Goal: Task Accomplishment & Management: Complete application form

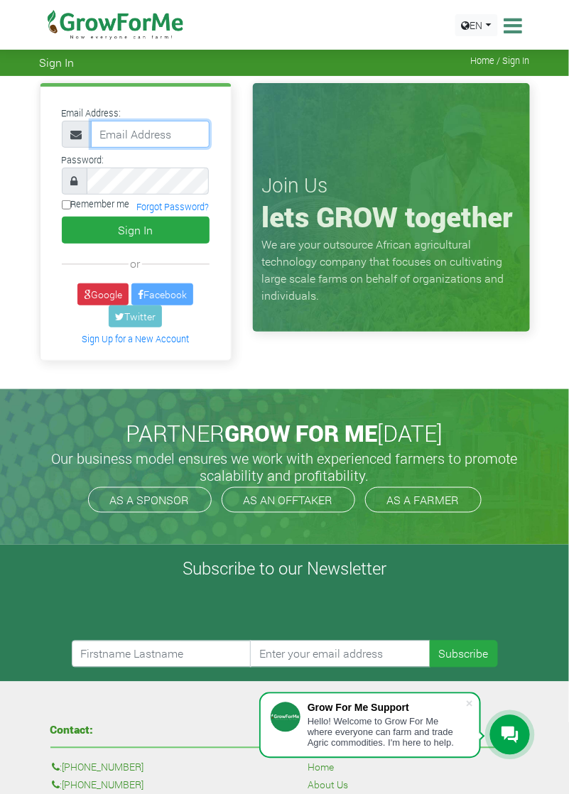
click at [165, 138] on input "email" at bounding box center [150, 134] width 119 height 27
type input "233558169871@growforme.com"
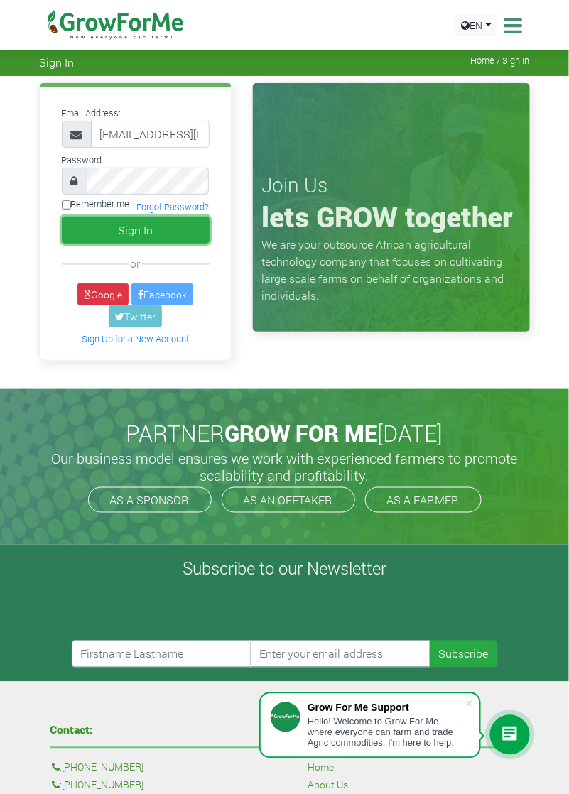
click at [149, 224] on button "Sign In" at bounding box center [136, 230] width 148 height 27
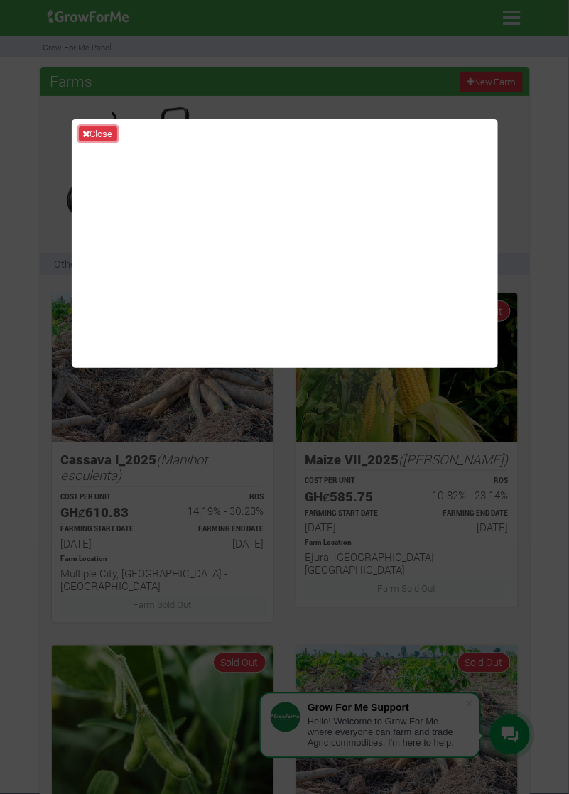
click at [94, 142] on button "Close" at bounding box center [98, 134] width 38 height 16
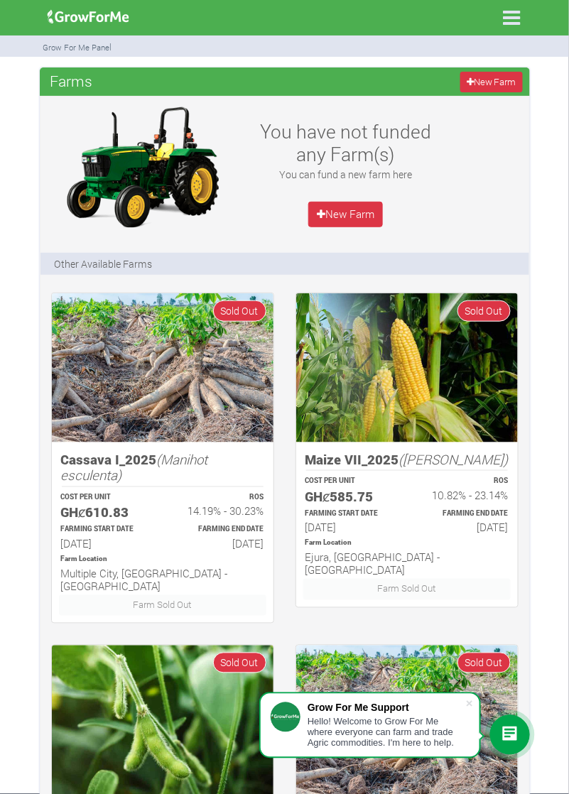
click at [523, 23] on icon at bounding box center [512, 18] width 30 height 30
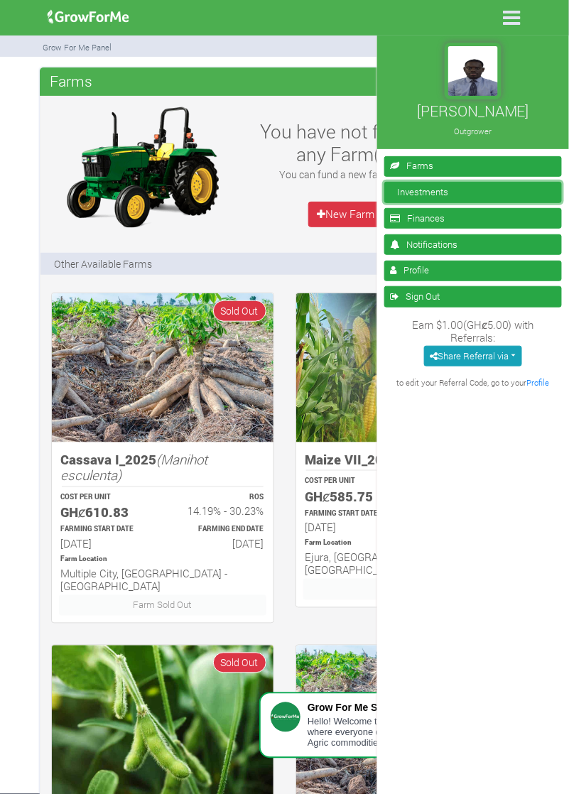
click at [452, 186] on link "Investments" at bounding box center [472, 192] width 177 height 21
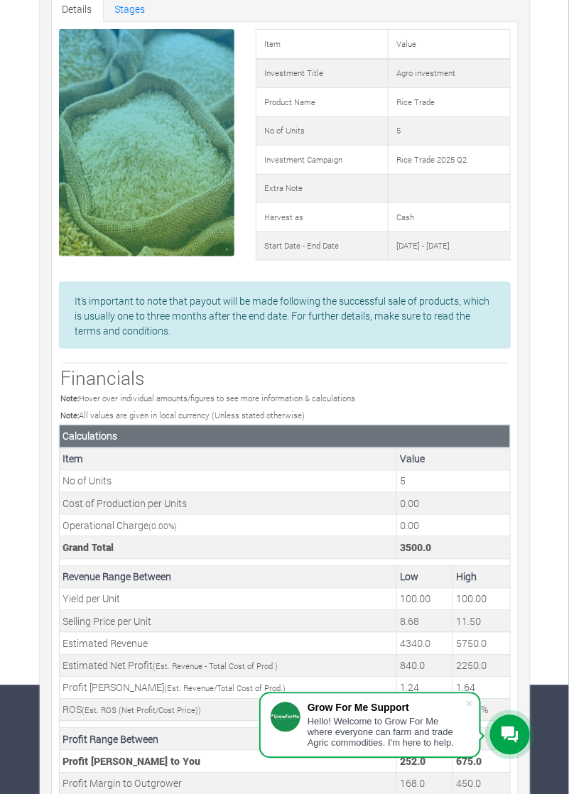
scroll to position [118, 0]
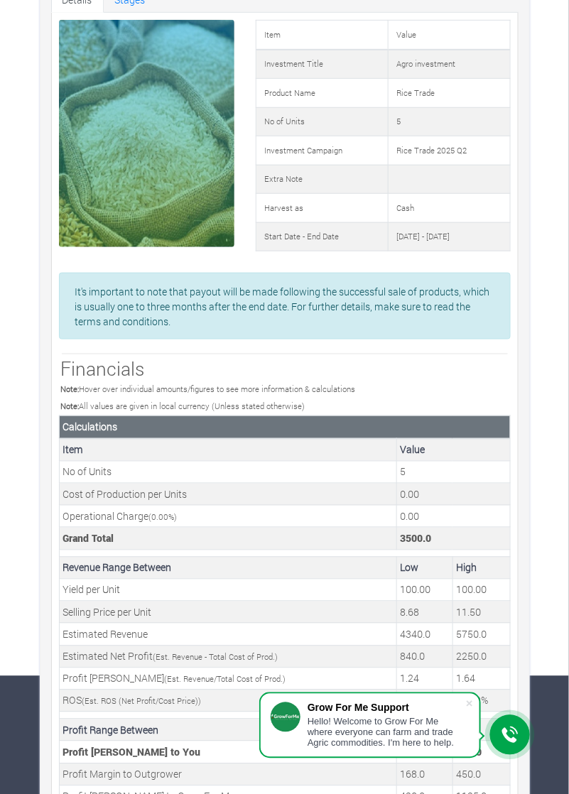
click at [476, 711] on span at bounding box center [469, 703] width 14 height 14
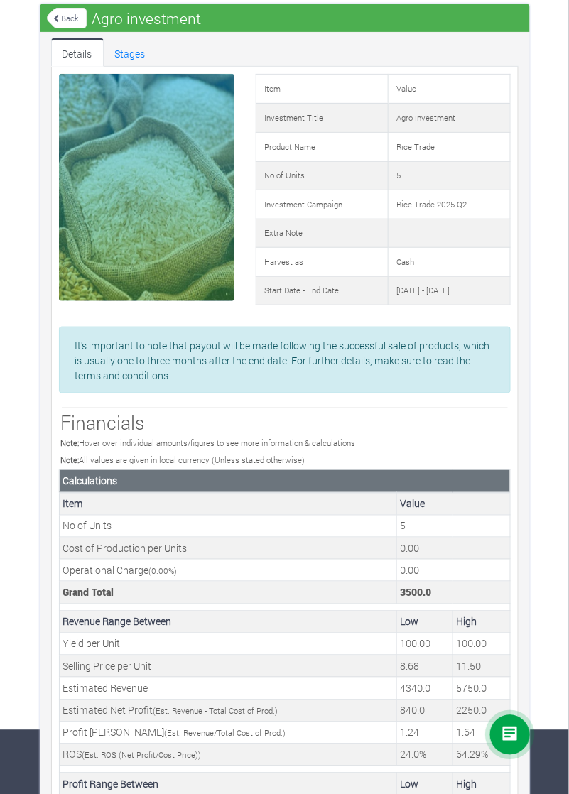
scroll to position [0, 0]
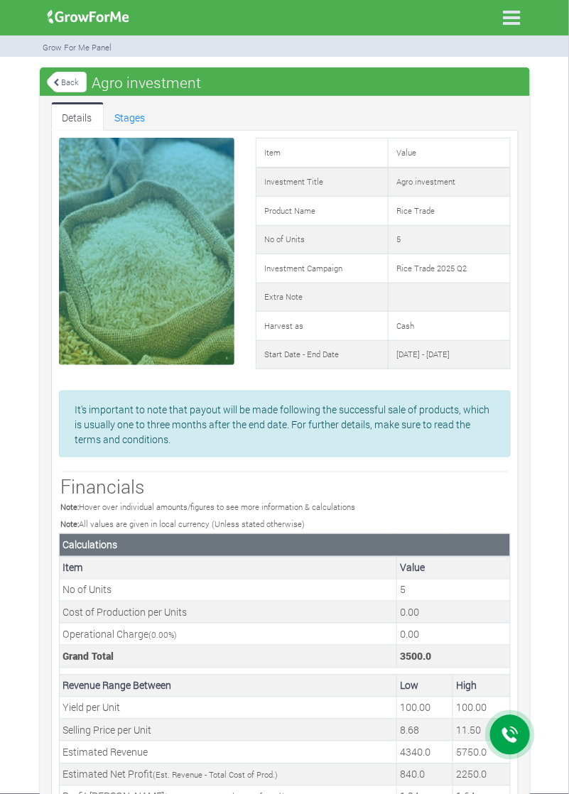
click at [504, 20] on icon at bounding box center [512, 18] width 30 height 30
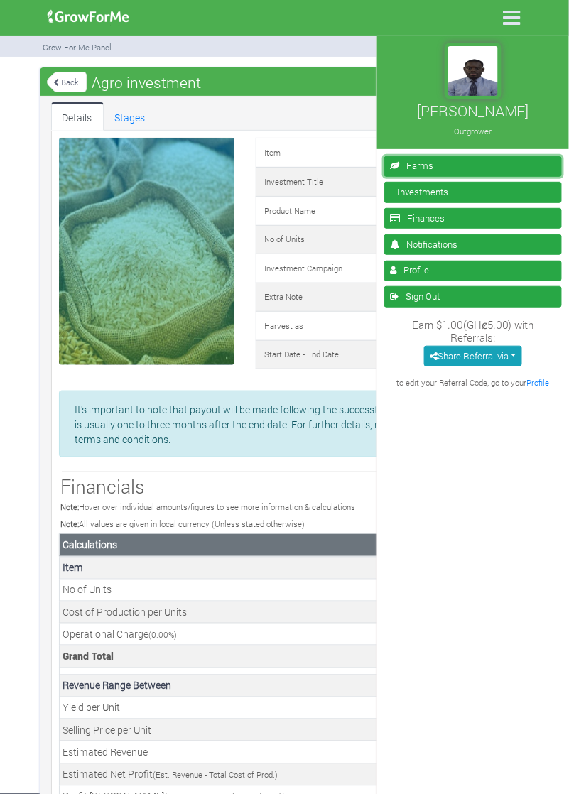
click at [444, 158] on link "Farms" at bounding box center [472, 166] width 177 height 21
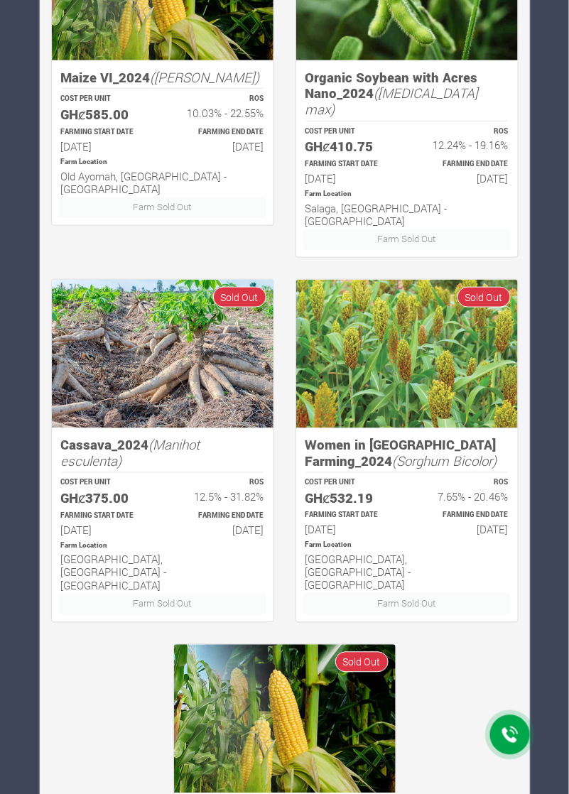
scroll to position [1162, 0]
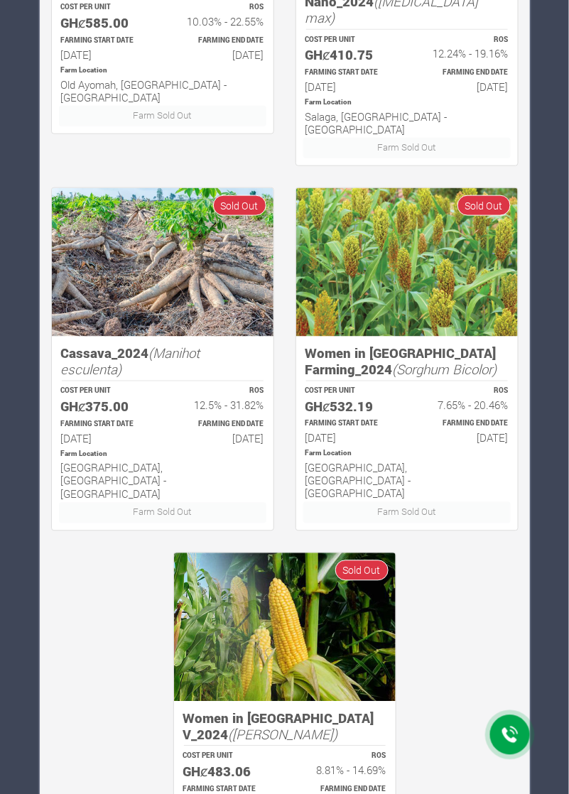
scroll to position [1244, 0]
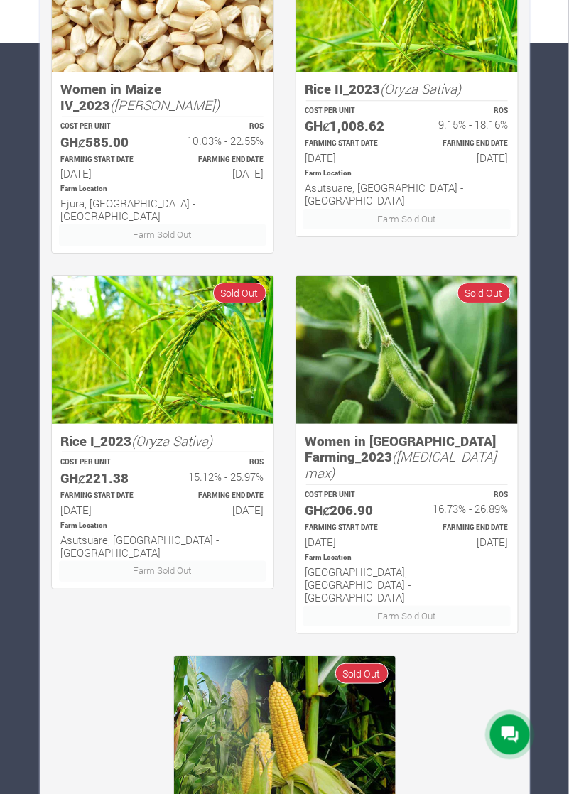
scroll to position [810, 0]
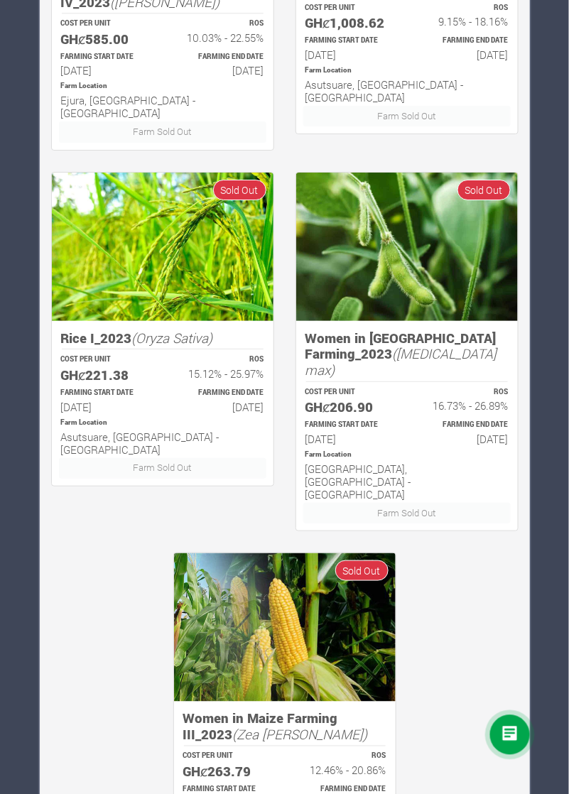
scroll to position [893, 0]
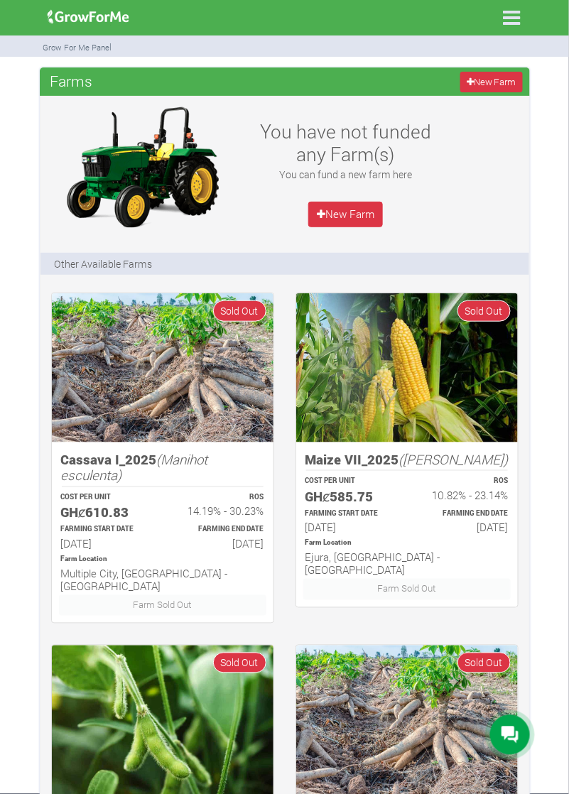
click at [441, 547] on p "Farm Location" at bounding box center [406, 543] width 203 height 11
click at [367, 223] on link "New Farm" at bounding box center [345, 215] width 75 height 26
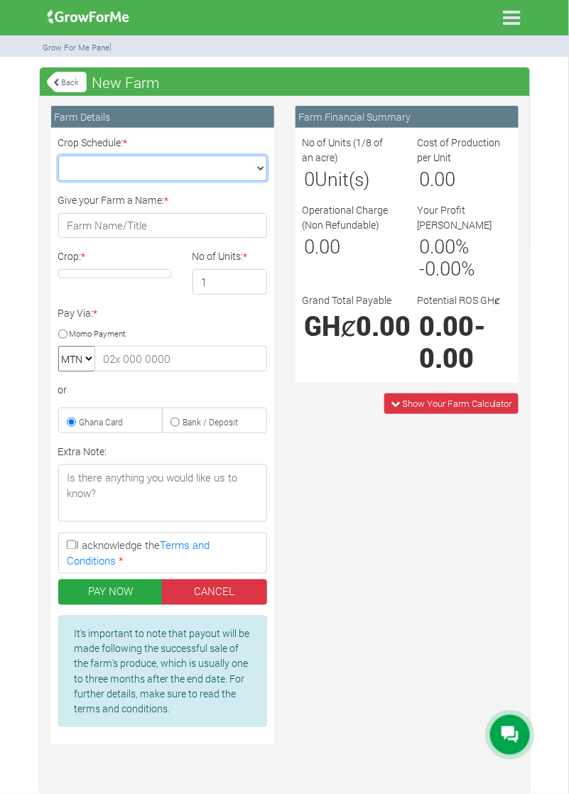
click at [246, 180] on select "Crop Schedule: *" at bounding box center [162, 168] width 209 height 26
click at [514, 21] on icon at bounding box center [512, 18] width 30 height 30
